Goal: Check status: Check status

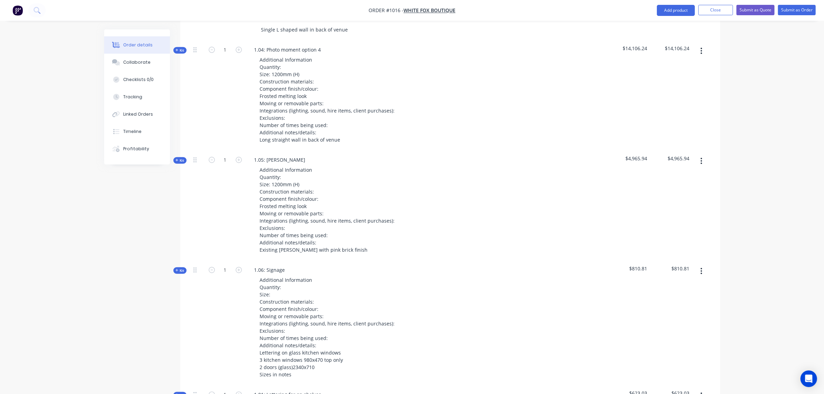
scroll to position [686, 0]
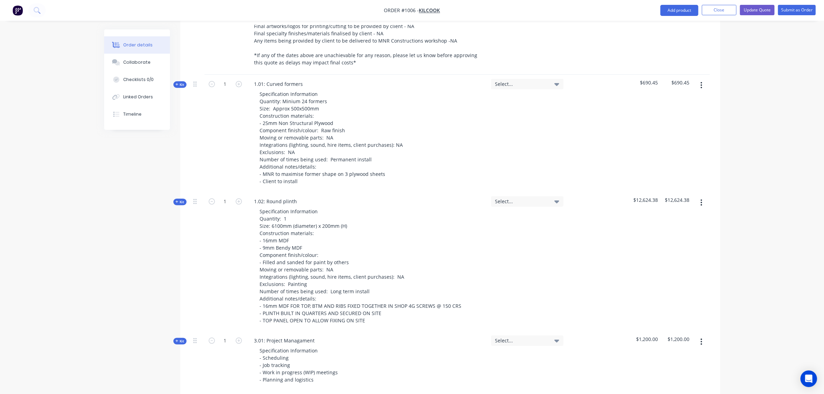
scroll to position [391, 0]
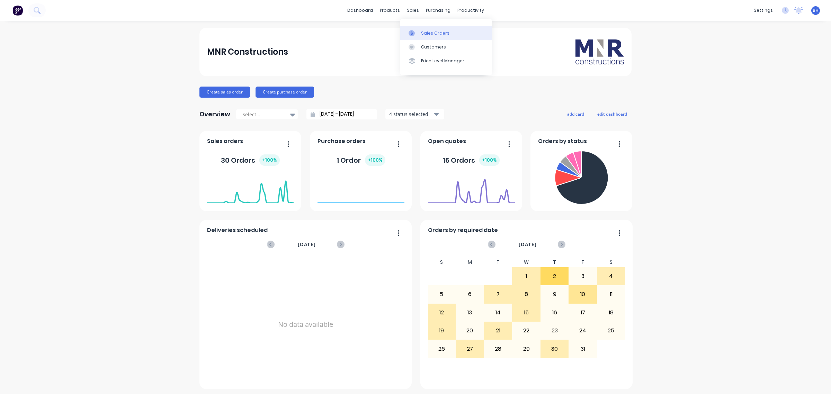
click at [418, 31] on div at bounding box center [414, 33] width 10 height 6
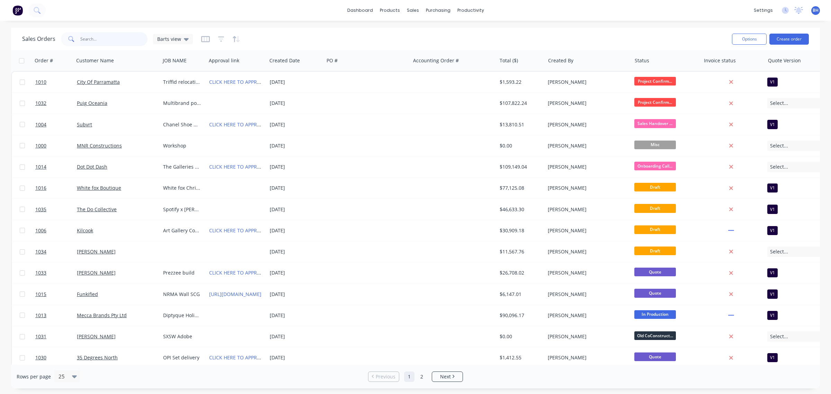
click at [85, 37] on input "text" at bounding box center [114, 39] width 68 height 14
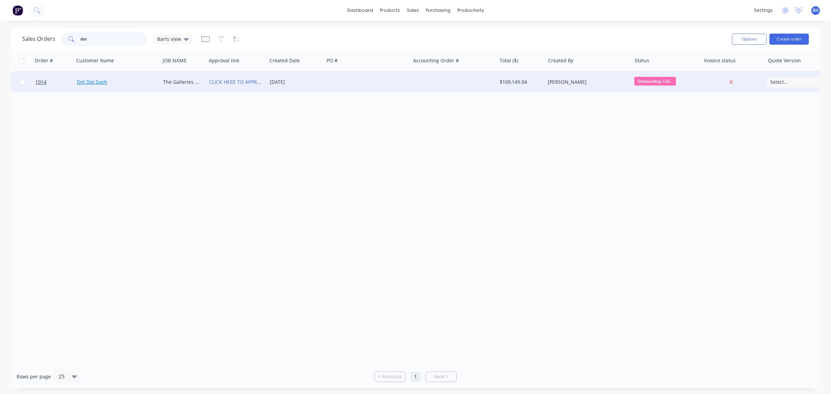
type input "dot"
click at [99, 82] on link "Dot Dot Dash" at bounding box center [92, 82] width 30 height 7
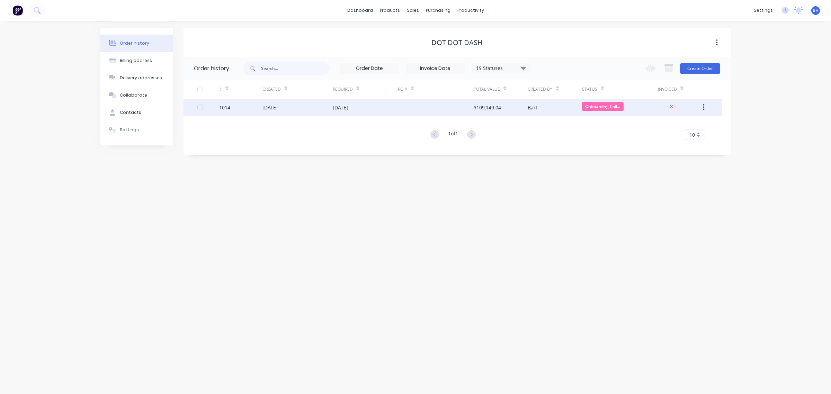
click at [257, 111] on div "1014" at bounding box center [240, 107] width 43 height 17
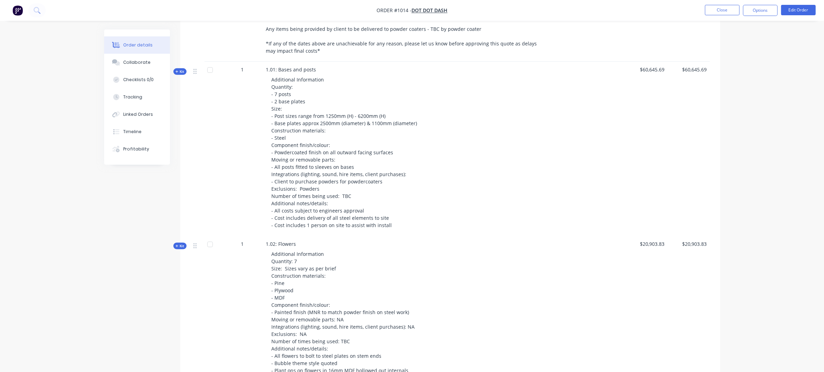
scroll to position [404, 0]
click at [177, 69] on span "Kit" at bounding box center [180, 71] width 9 height 5
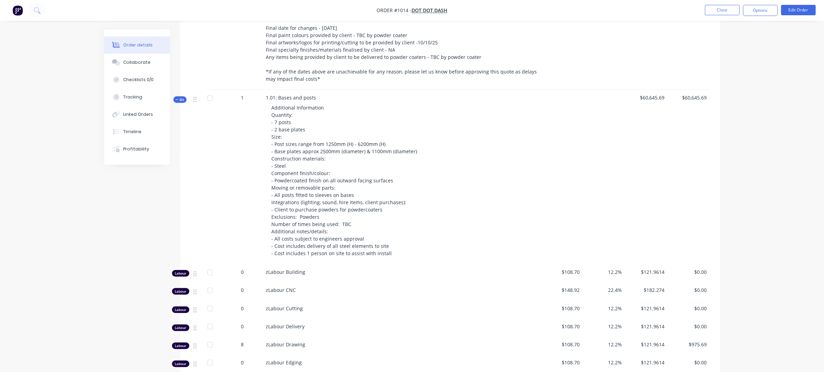
scroll to position [375, 0]
click at [181, 98] on span "Kit" at bounding box center [180, 100] width 9 height 5
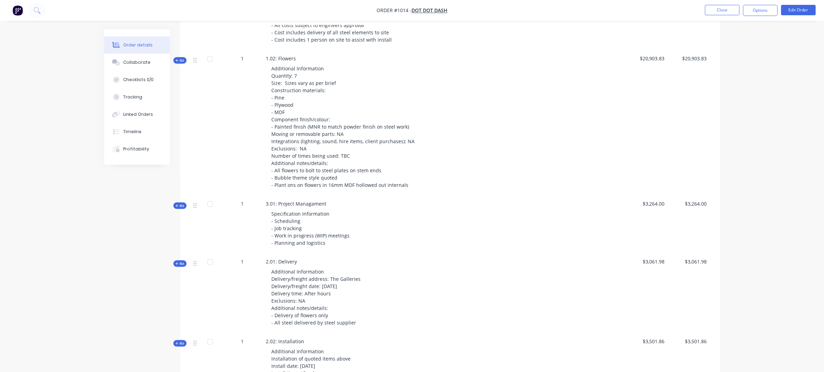
scroll to position [581, 0]
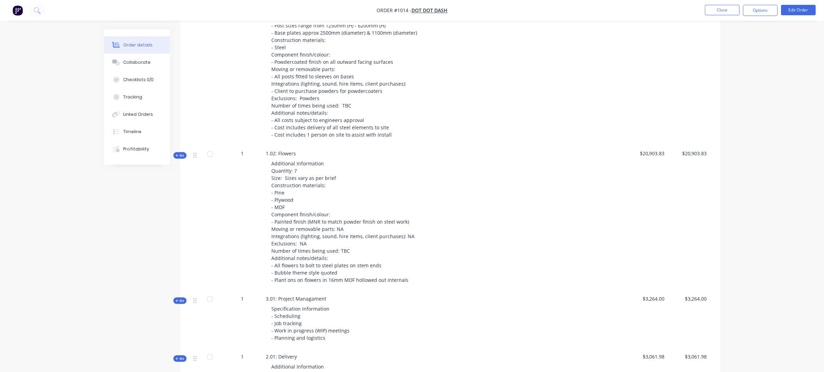
click at [178, 154] on icon "button" at bounding box center [177, 155] width 3 height 3
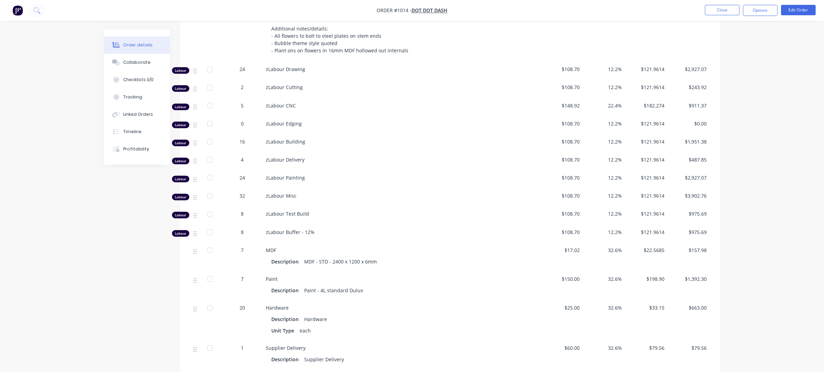
scroll to position [724, 0]
drag, startPoint x: 242, startPoint y: 187, endPoint x: 244, endPoint y: 182, distance: 5.7
click at [247, 191] on div "32" at bounding box center [243, 194] width 36 height 7
drag, startPoint x: 240, startPoint y: 168, endPoint x: 246, endPoint y: 170, distance: 6.9
click at [246, 173] on div "24" at bounding box center [243, 176] width 36 height 7
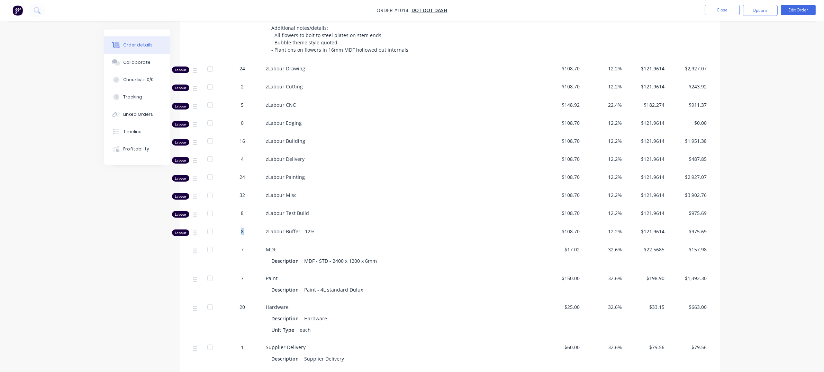
drag, startPoint x: 240, startPoint y: 223, endPoint x: 244, endPoint y: 224, distance: 4.2
click at [243, 228] on div "8" at bounding box center [243, 231] width 36 height 7
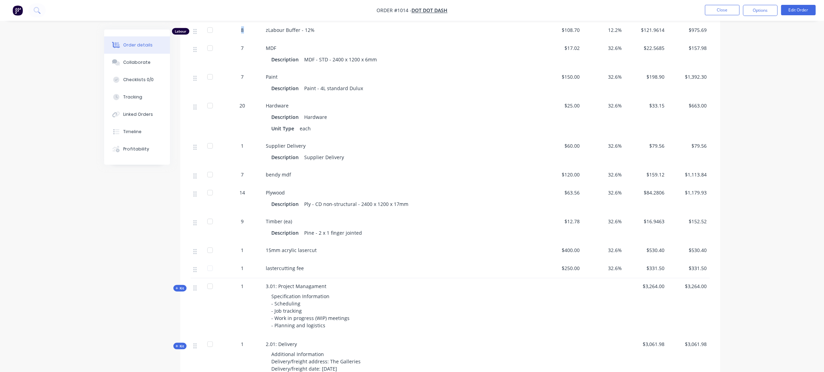
scroll to position [926, 0]
drag, startPoint x: 266, startPoint y: 243, endPoint x: 318, endPoint y: 246, distance: 52.4
click at [318, 246] on div "15mm acrylic lasercut" at bounding box center [401, 249] width 271 height 7
drag, startPoint x: 305, startPoint y: 263, endPoint x: 264, endPoint y: 243, distance: 45.4
click at [264, 243] on div "Labour 24 zLabour Drawing $108.70 12.2% $121.9614 $2,927.07 Labour 2 zLabour Cu…" at bounding box center [450, 68] width 519 height 419
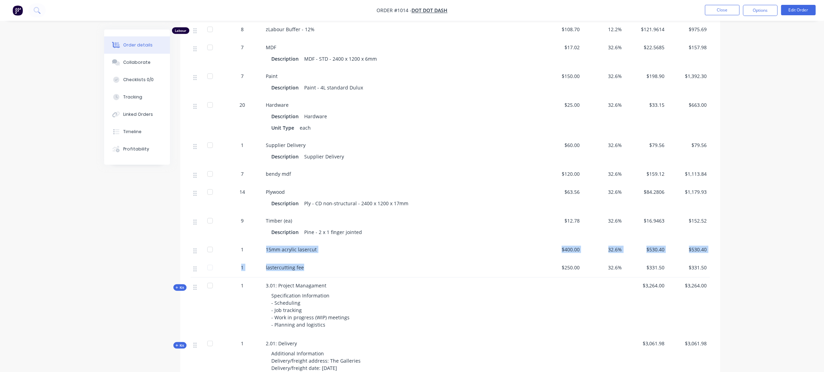
click at [284, 246] on span "15mm acrylic lasercut" at bounding box center [291, 249] width 51 height 7
drag, startPoint x: 520, startPoint y: 247, endPoint x: 525, endPoint y: 252, distance: 7.3
click at [520, 246] on div "15mm acrylic lasercut" at bounding box center [401, 249] width 271 height 7
click at [505, 264] on div "lastercutting fee" at bounding box center [401, 267] width 271 height 7
click at [315, 229] on div "Pine - 2 x 1 finger jointed" at bounding box center [333, 232] width 63 height 10
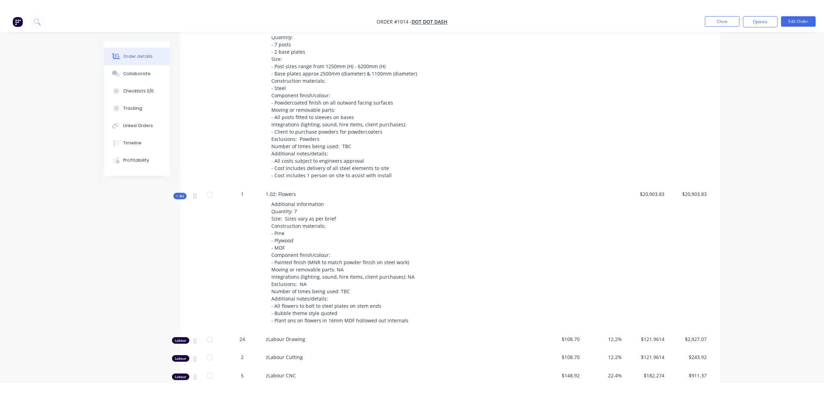
scroll to position [465, 0]
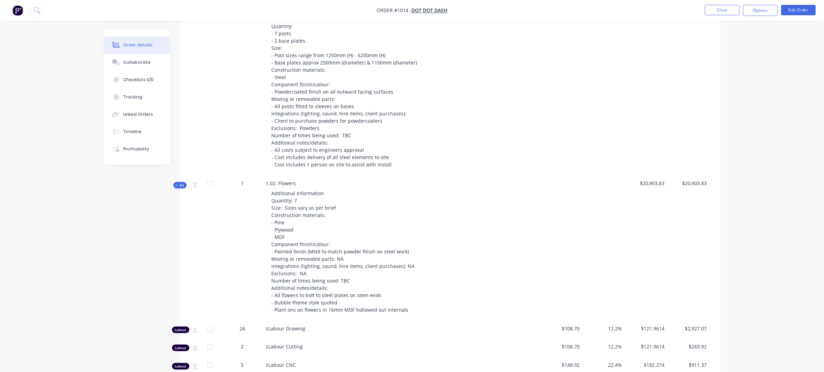
click at [179, 182] on span "Kit" at bounding box center [180, 184] width 9 height 5
